Goal: Information Seeking & Learning: Check status

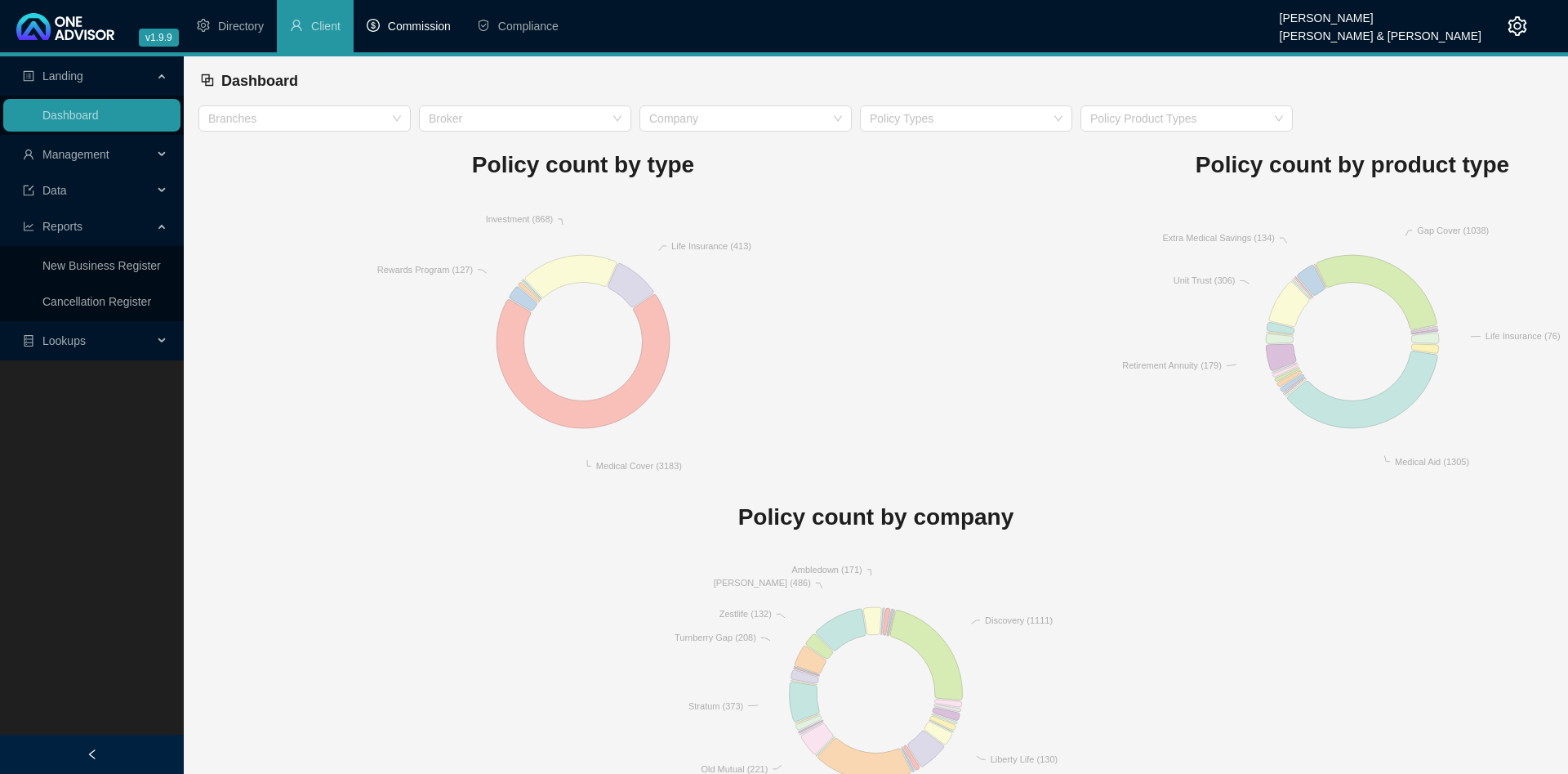
click at [406, 30] on span "Commission" at bounding box center [419, 26] width 62 height 13
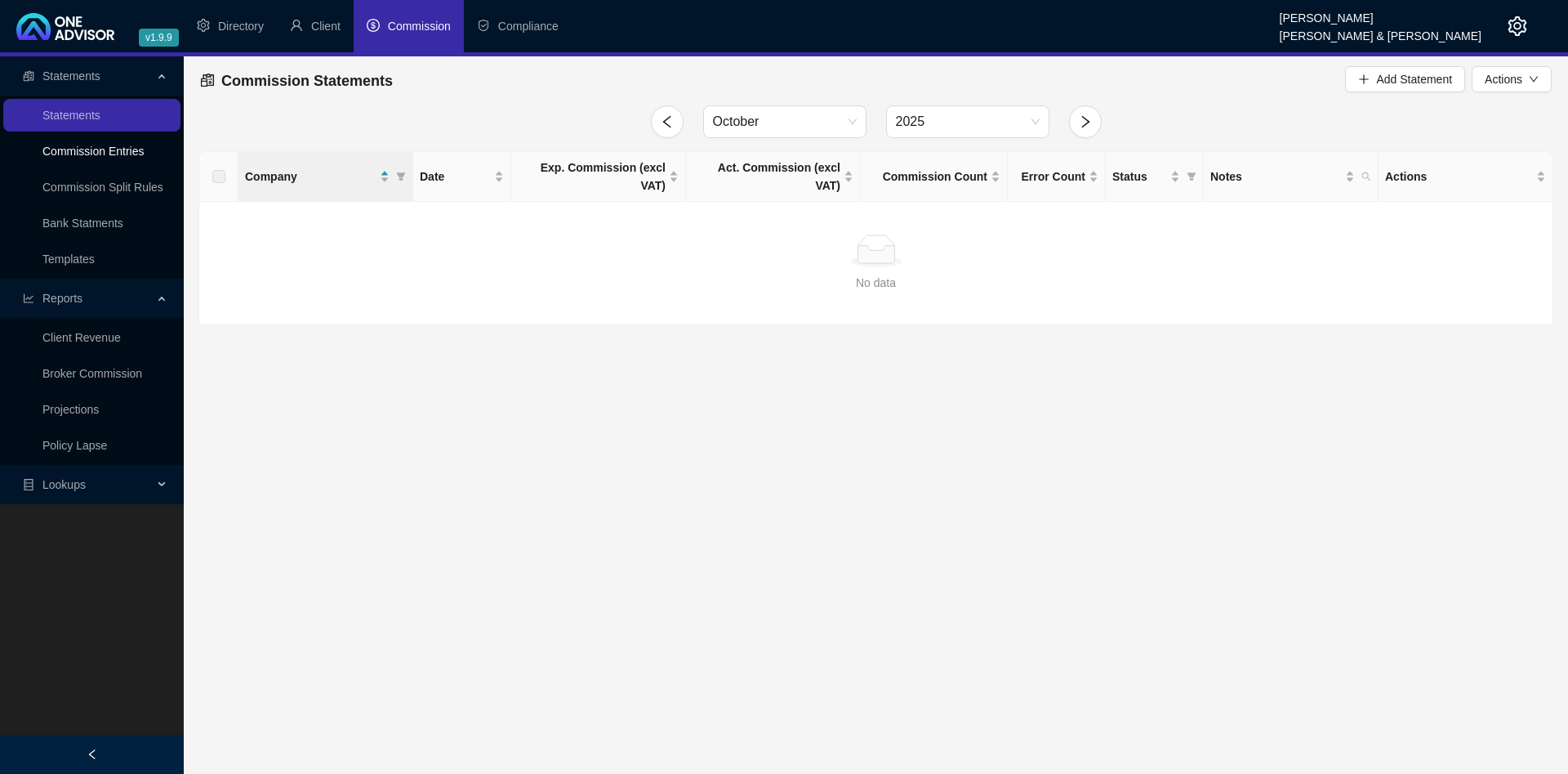
click at [93, 152] on link "Commission Entries" at bounding box center [93, 151] width 101 height 13
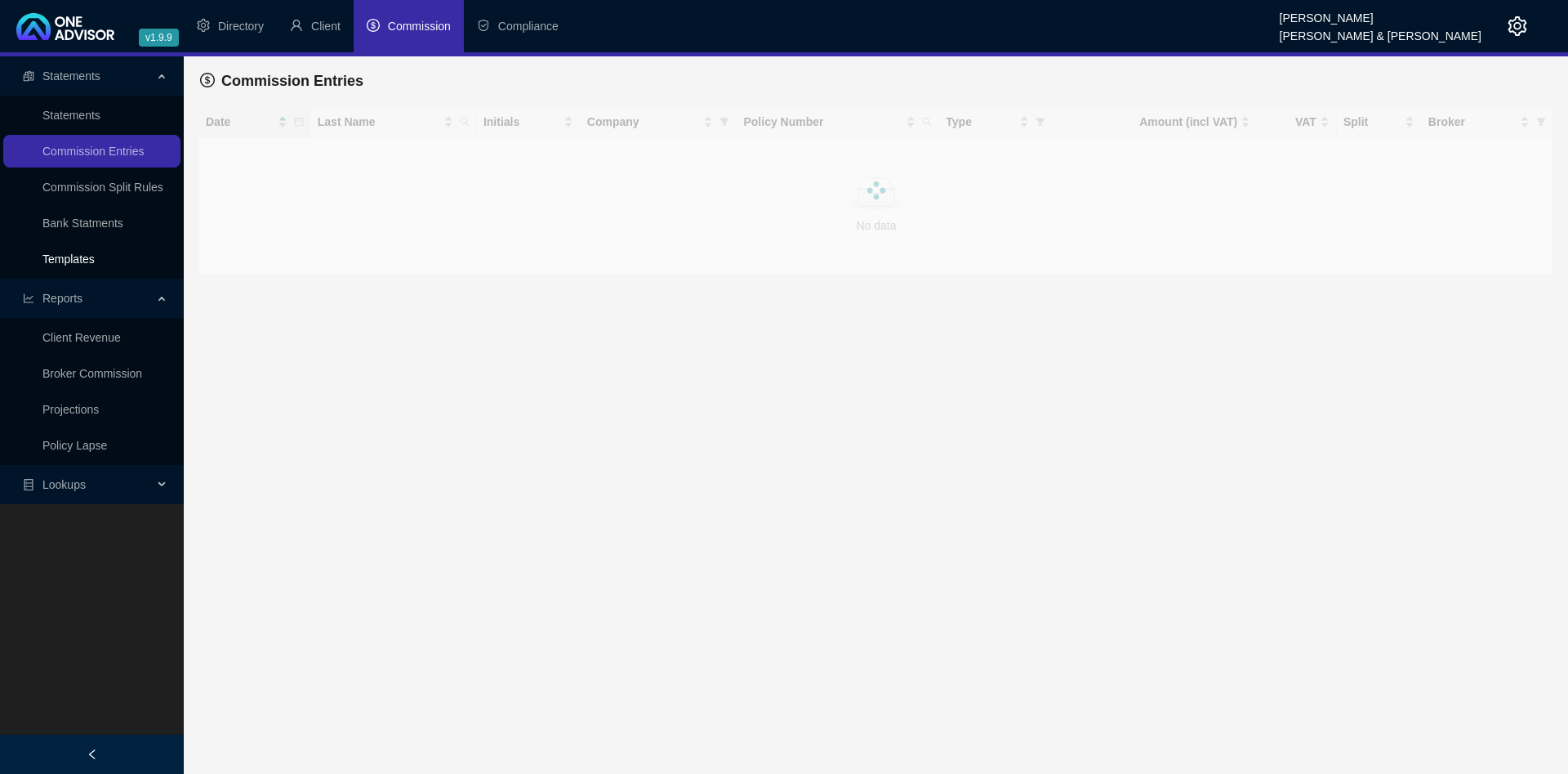
click at [95, 253] on link "Templates" at bounding box center [69, 259] width 52 height 13
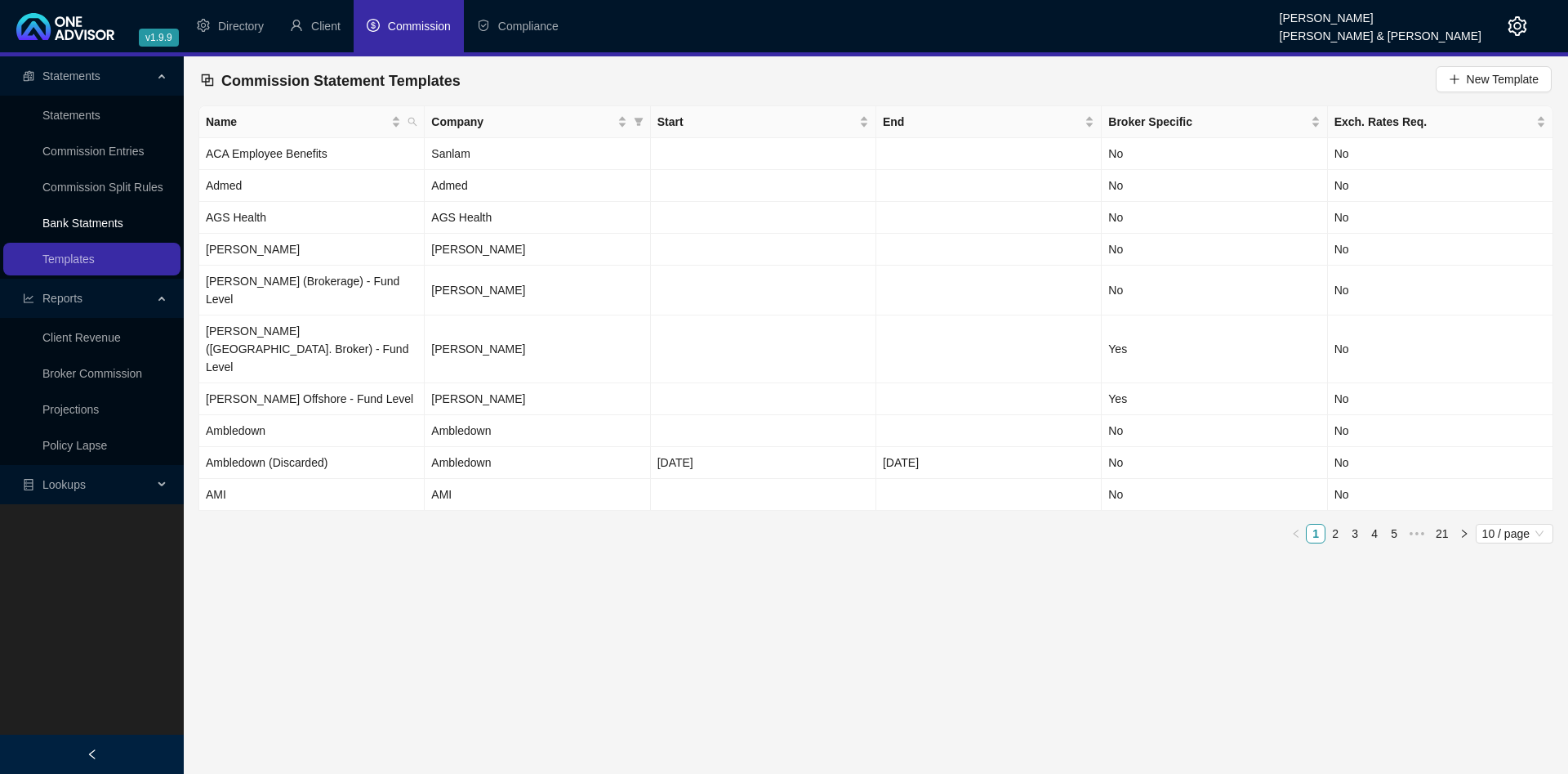
click at [105, 229] on link "Bank Statments" at bounding box center [82, 222] width 81 height 13
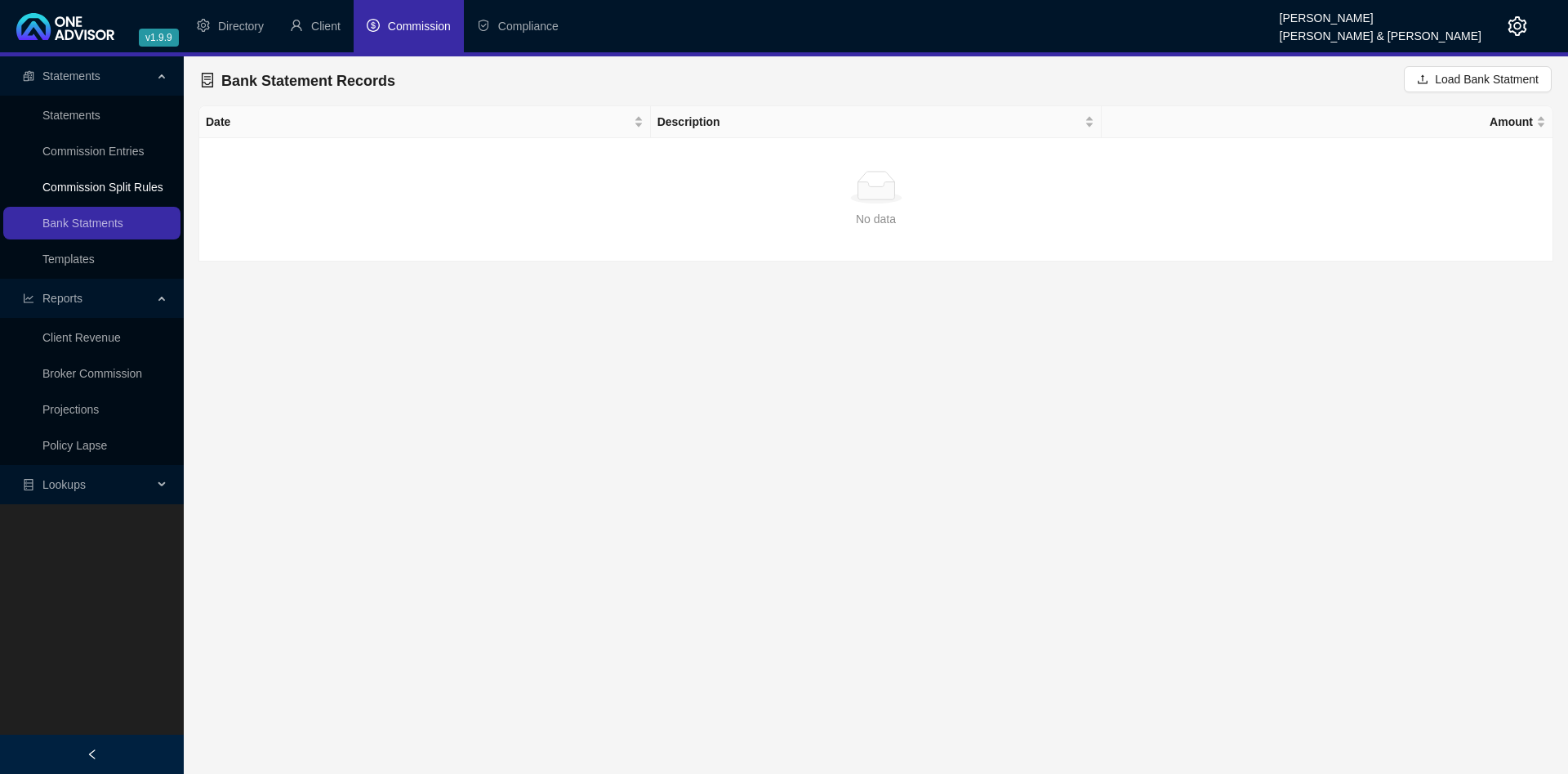
click at [101, 189] on link "Commission Split Rules" at bounding box center [102, 187] width 121 height 13
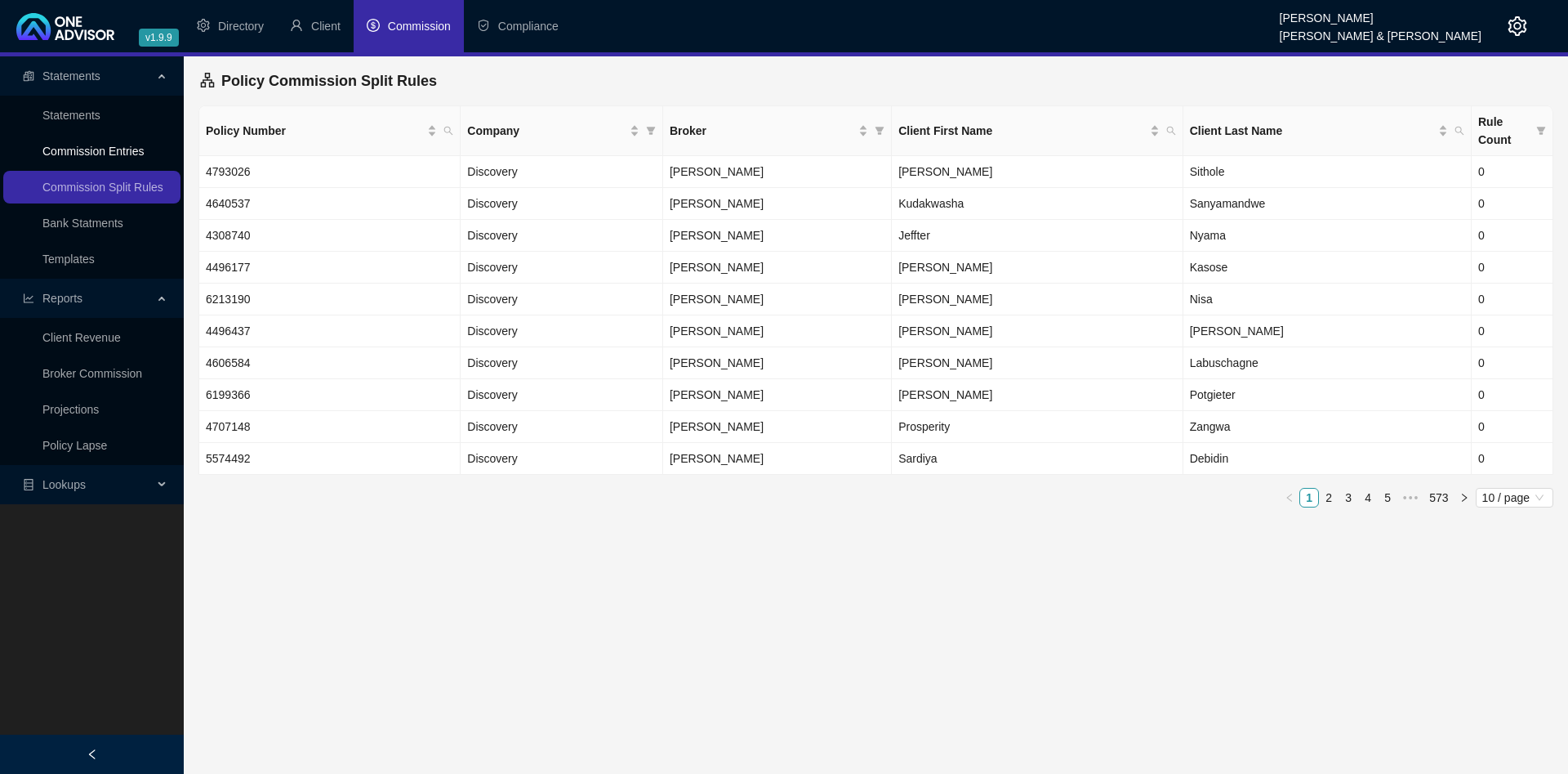
click at [119, 157] on link "Commission Entries" at bounding box center [93, 151] width 101 height 13
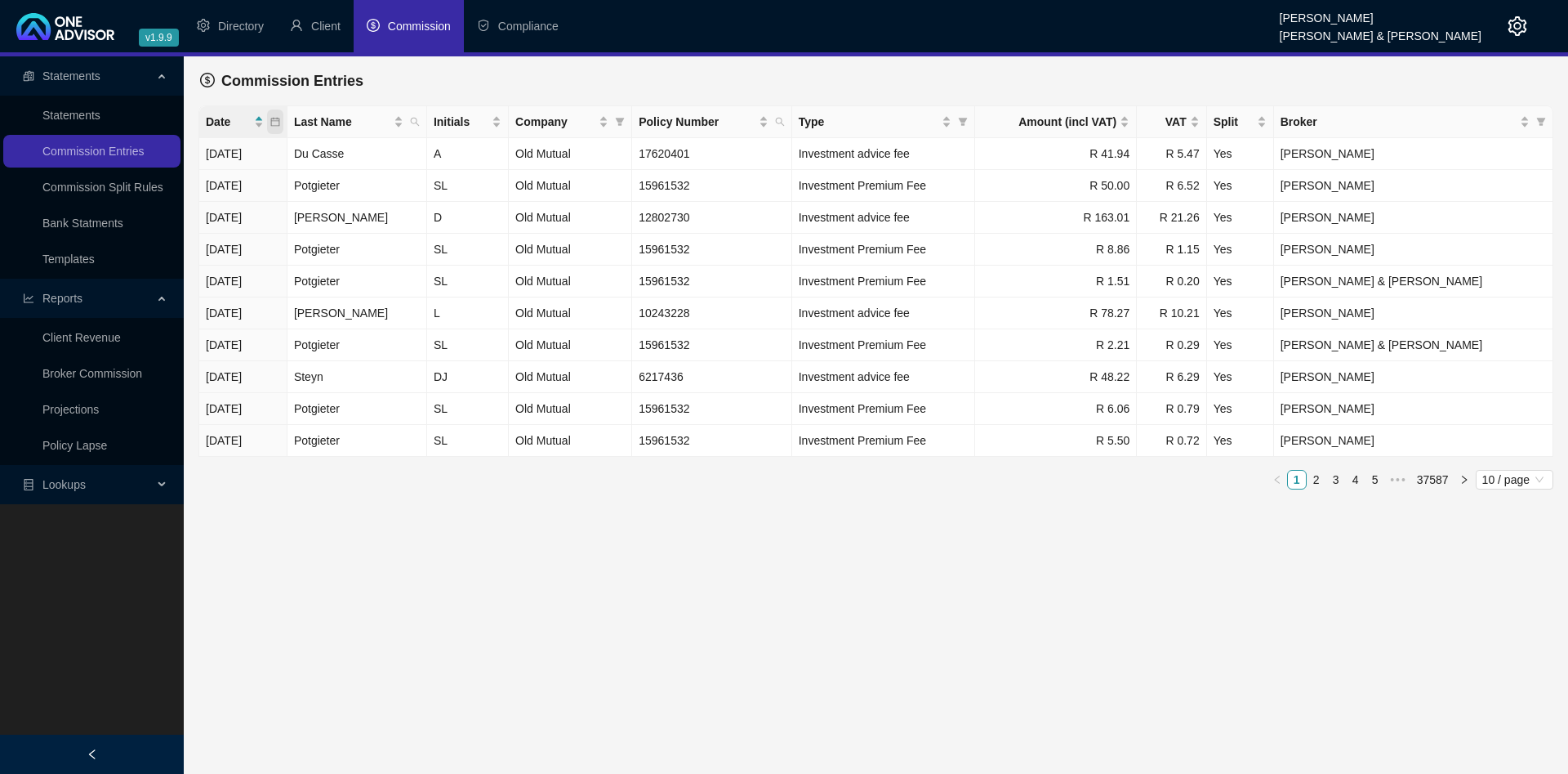
click at [280, 124] on icon "calendar" at bounding box center [276, 122] width 9 height 9
click at [284, 114] on span at bounding box center [275, 121] width 16 height 24
click at [277, 154] on div at bounding box center [176, 157] width 220 height 26
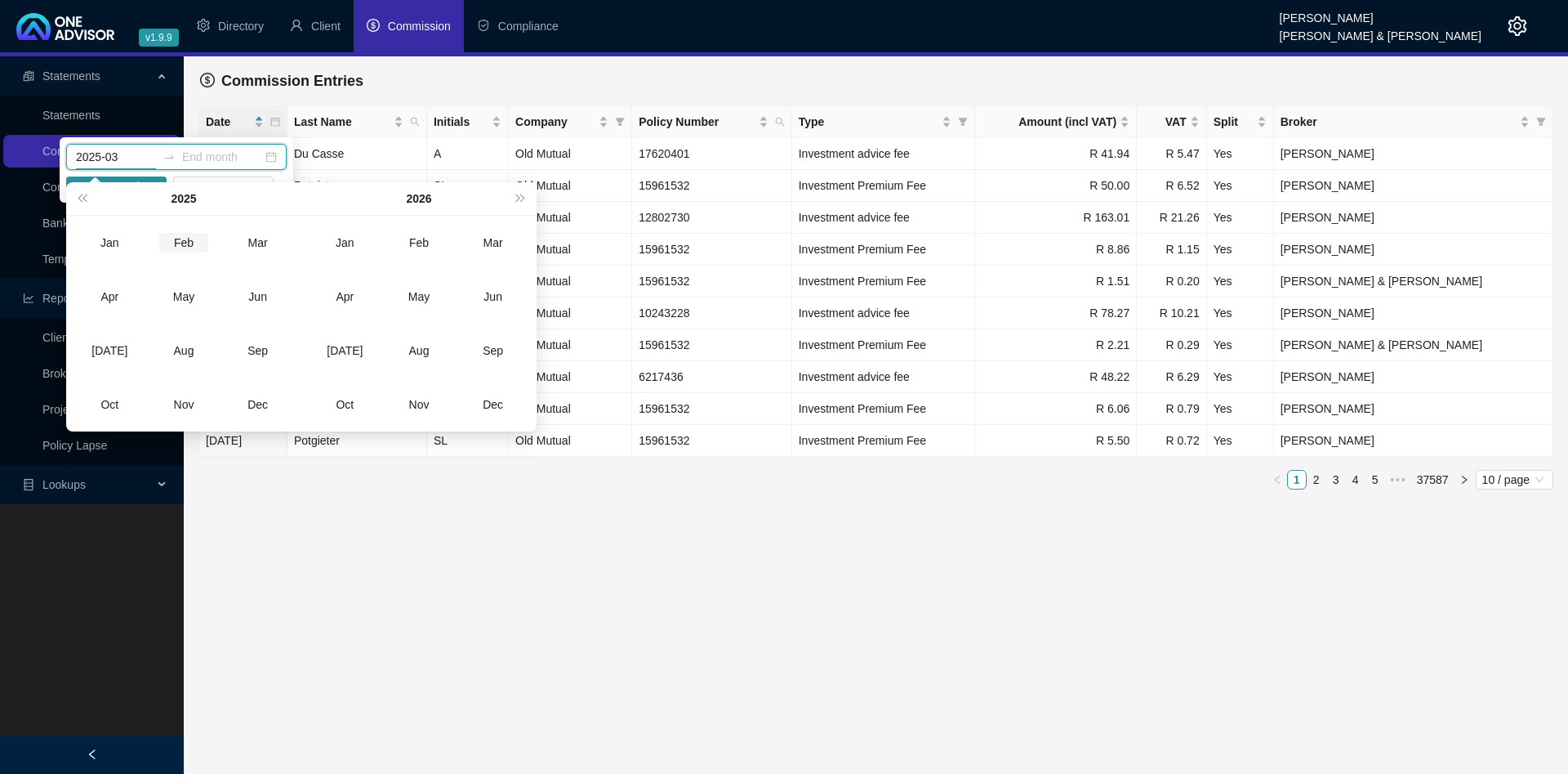
type input "2025-02"
click at [188, 249] on div "Feb" at bounding box center [184, 242] width 49 height 20
click at [167, 168] on div "2025-02" at bounding box center [176, 157] width 220 height 26
click at [270, 156] on icon "close-circle" at bounding box center [271, 156] width 11 height 11
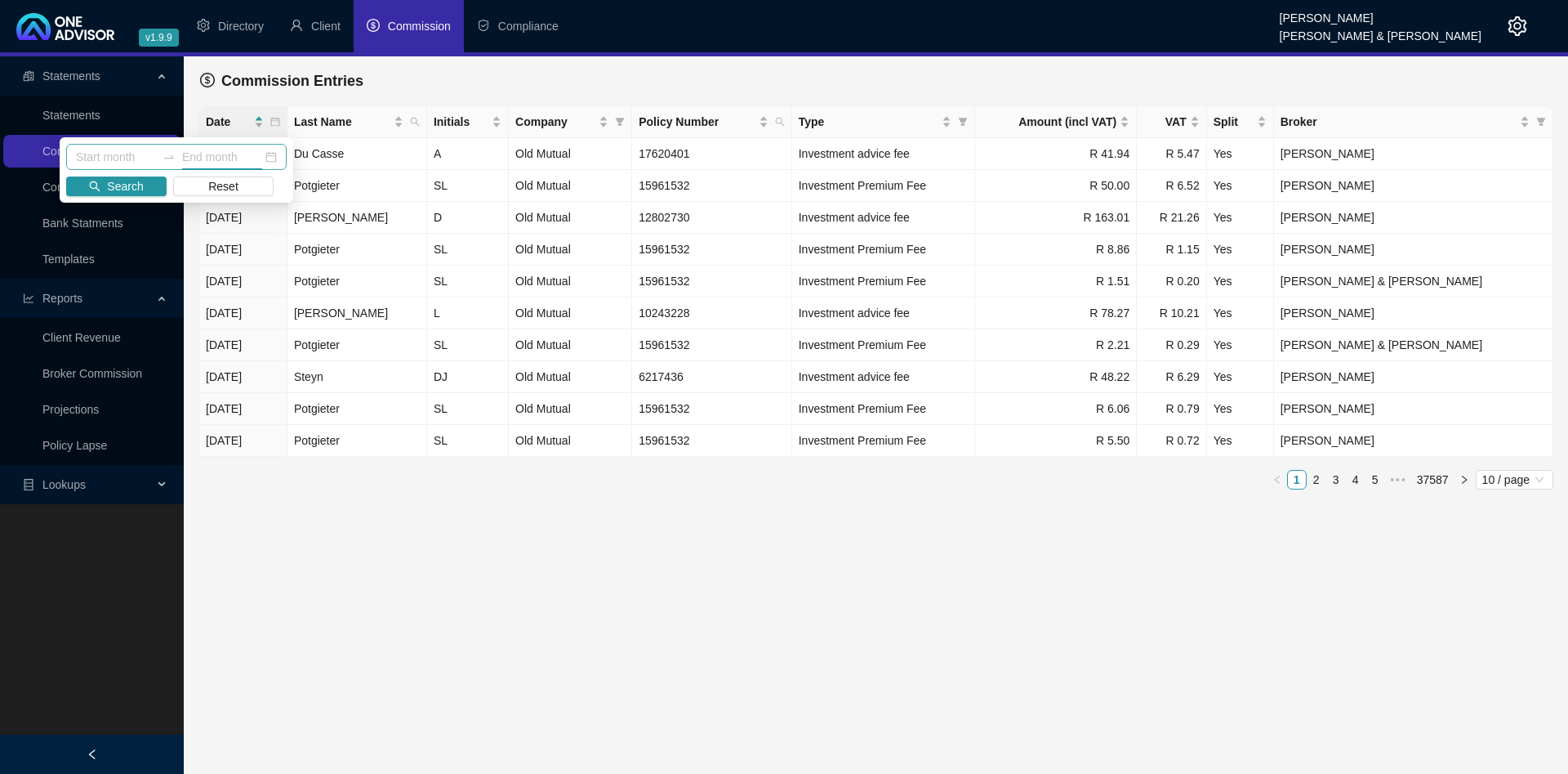
click at [576, 76] on div "Commission Entries" at bounding box center [876, 80] width 1351 height 36
